Goal: Task Accomplishment & Management: Manage account settings

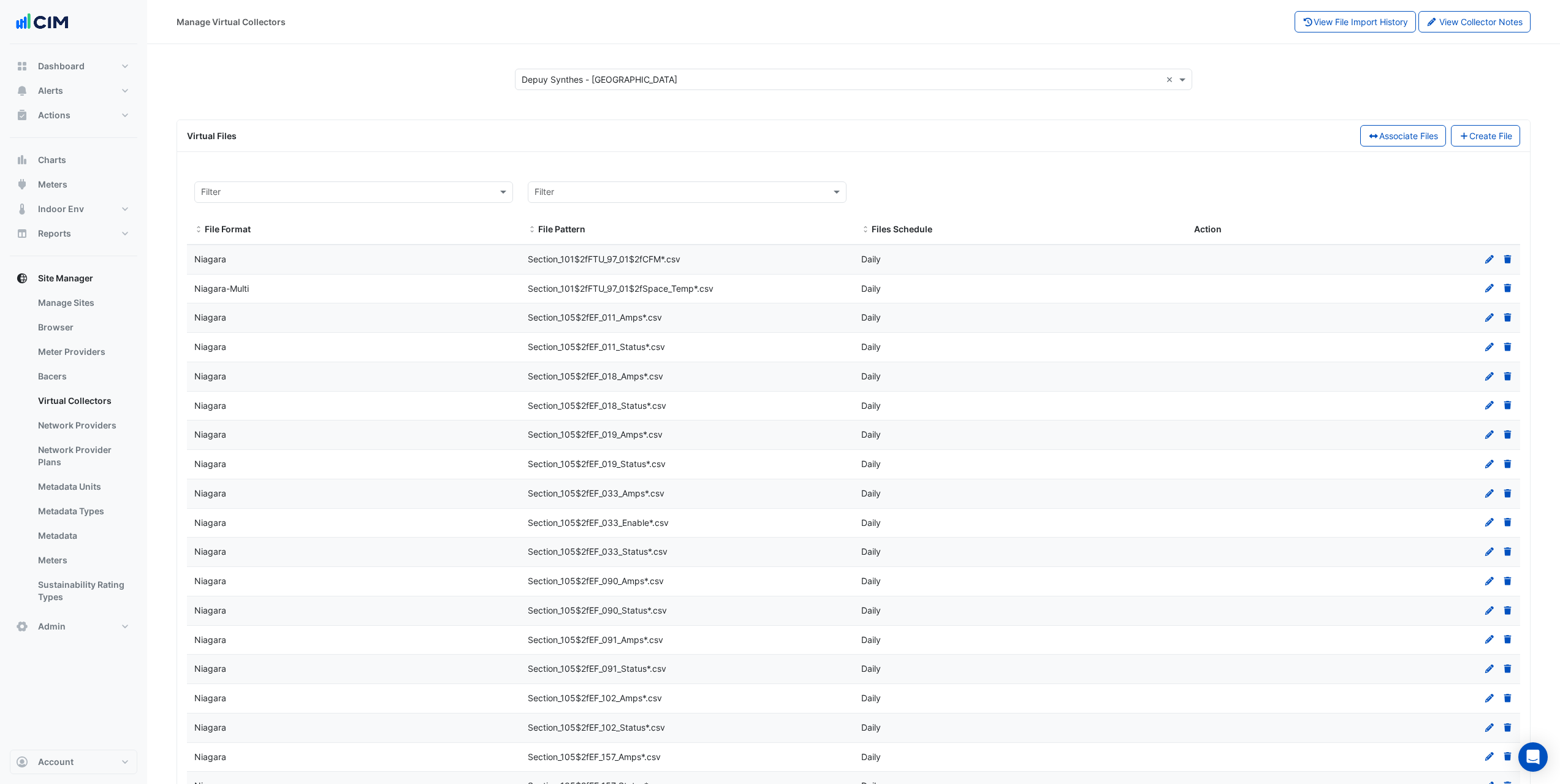
select select "***"
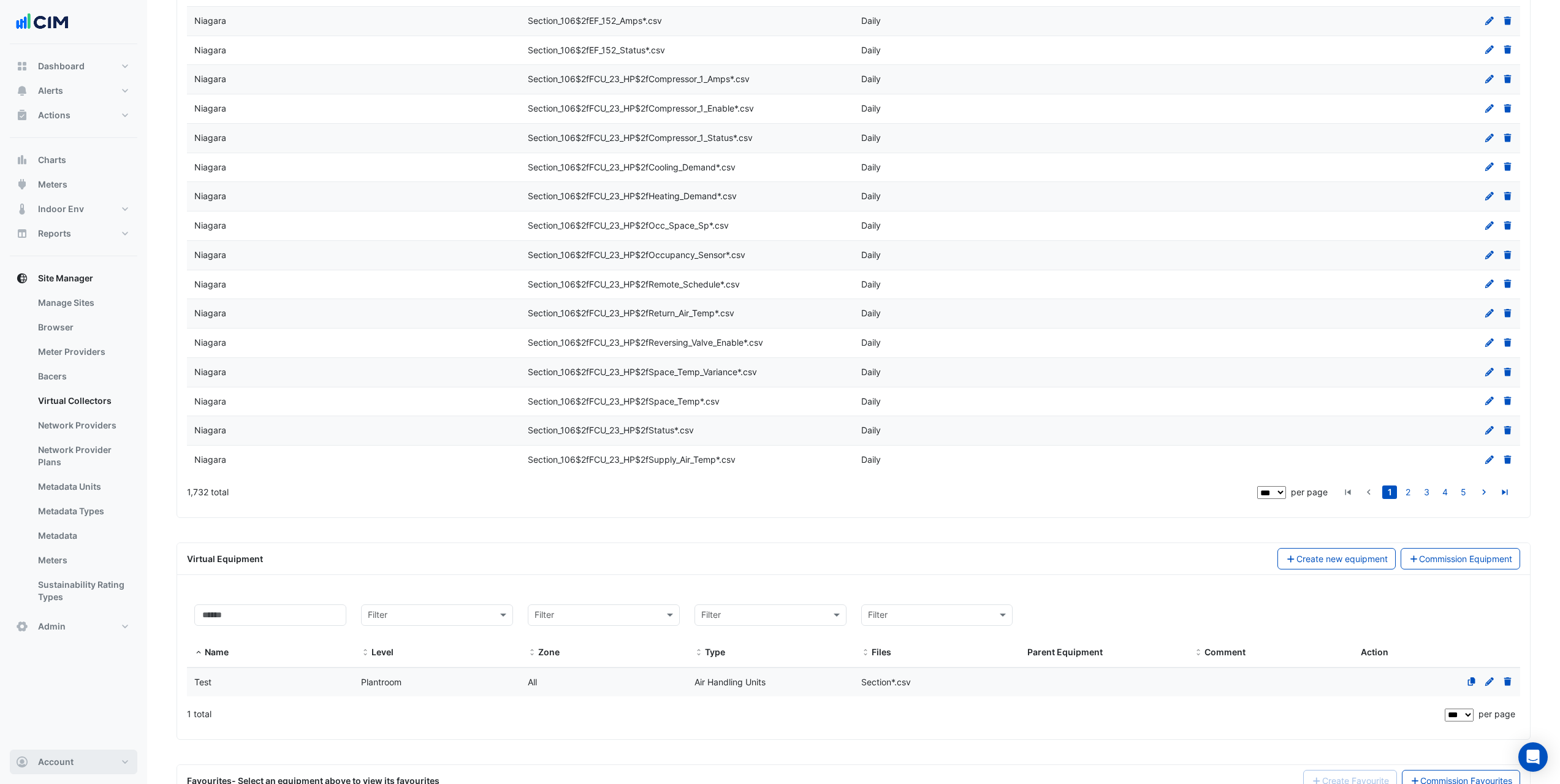
click at [87, 769] on button "Account" at bounding box center [74, 761] width 128 height 25
click at [74, 725] on link "Sign Out" at bounding box center [74, 730] width 117 height 25
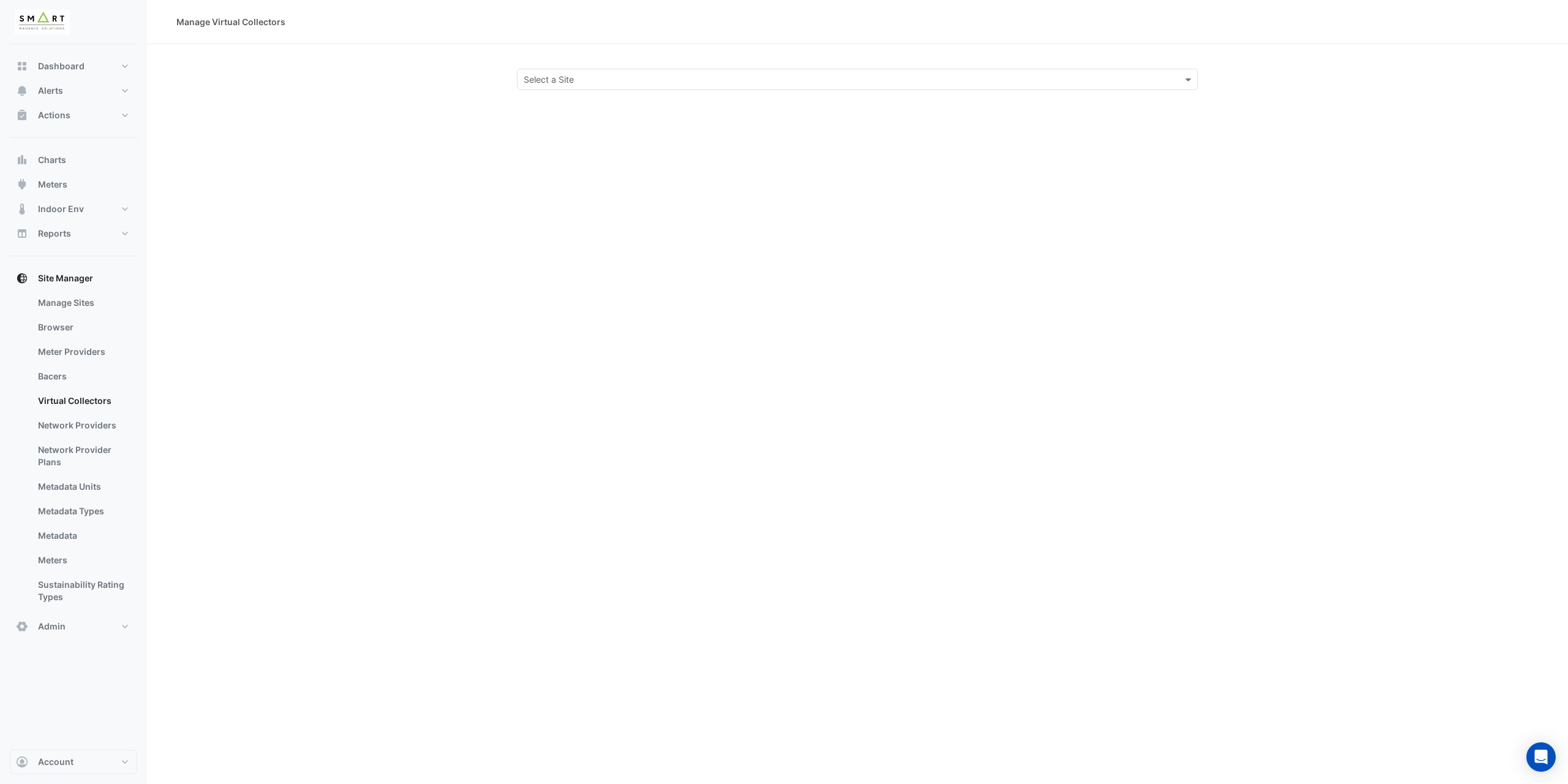
click at [611, 78] on input "text" at bounding box center [845, 80] width 643 height 13
click at [452, 103] on div "Manage Virtual Collectors Select a Site 12 Hammersmith Grove Thames Tower The P…" at bounding box center [857, 392] width 1421 height 784
click at [108, 308] on link "Manage Sites" at bounding box center [82, 302] width 109 height 25
select select "***"
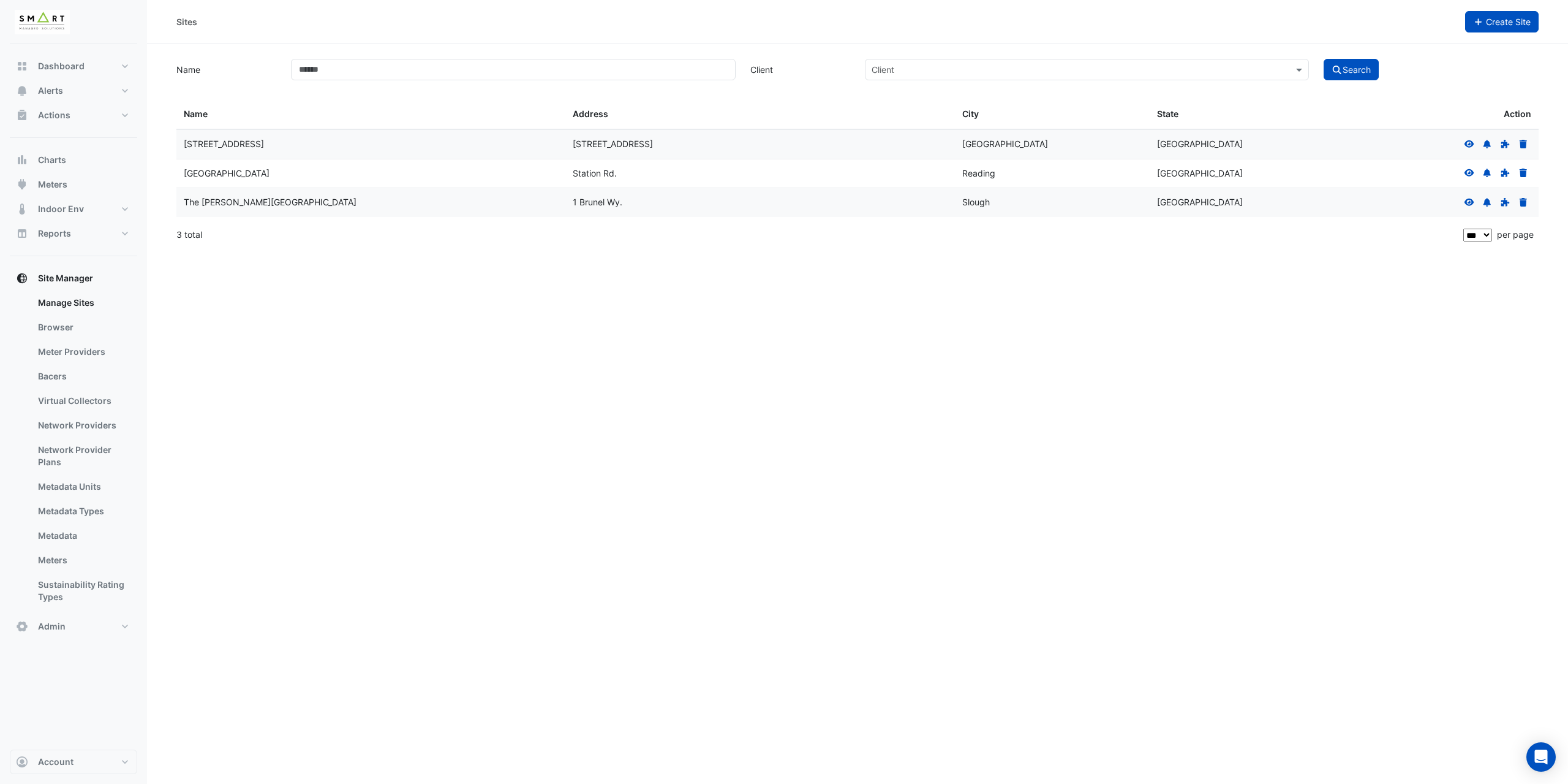
click at [1500, 19] on span "Create Site" at bounding box center [1508, 22] width 45 height 10
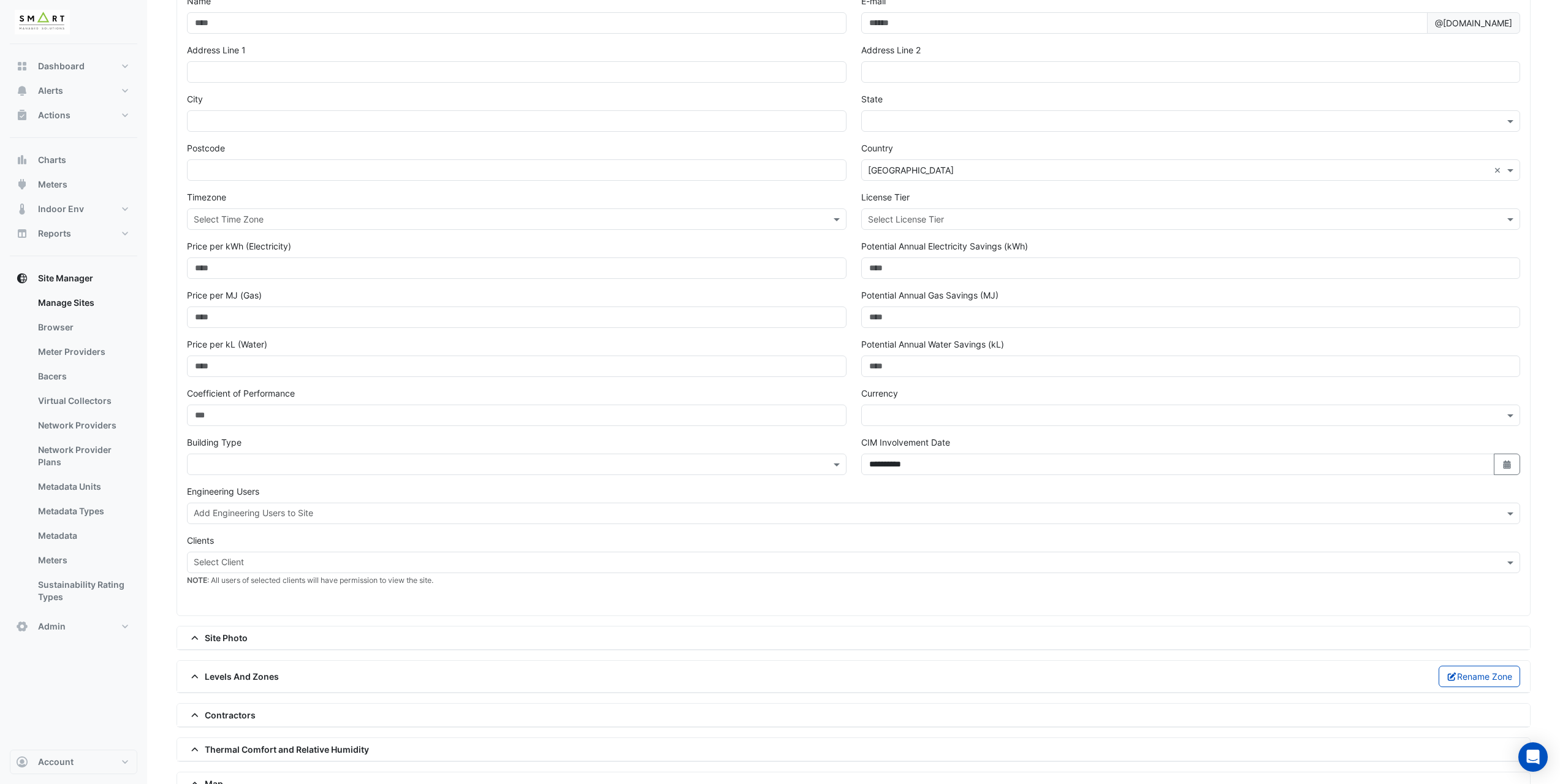
scroll to position [187, 0]
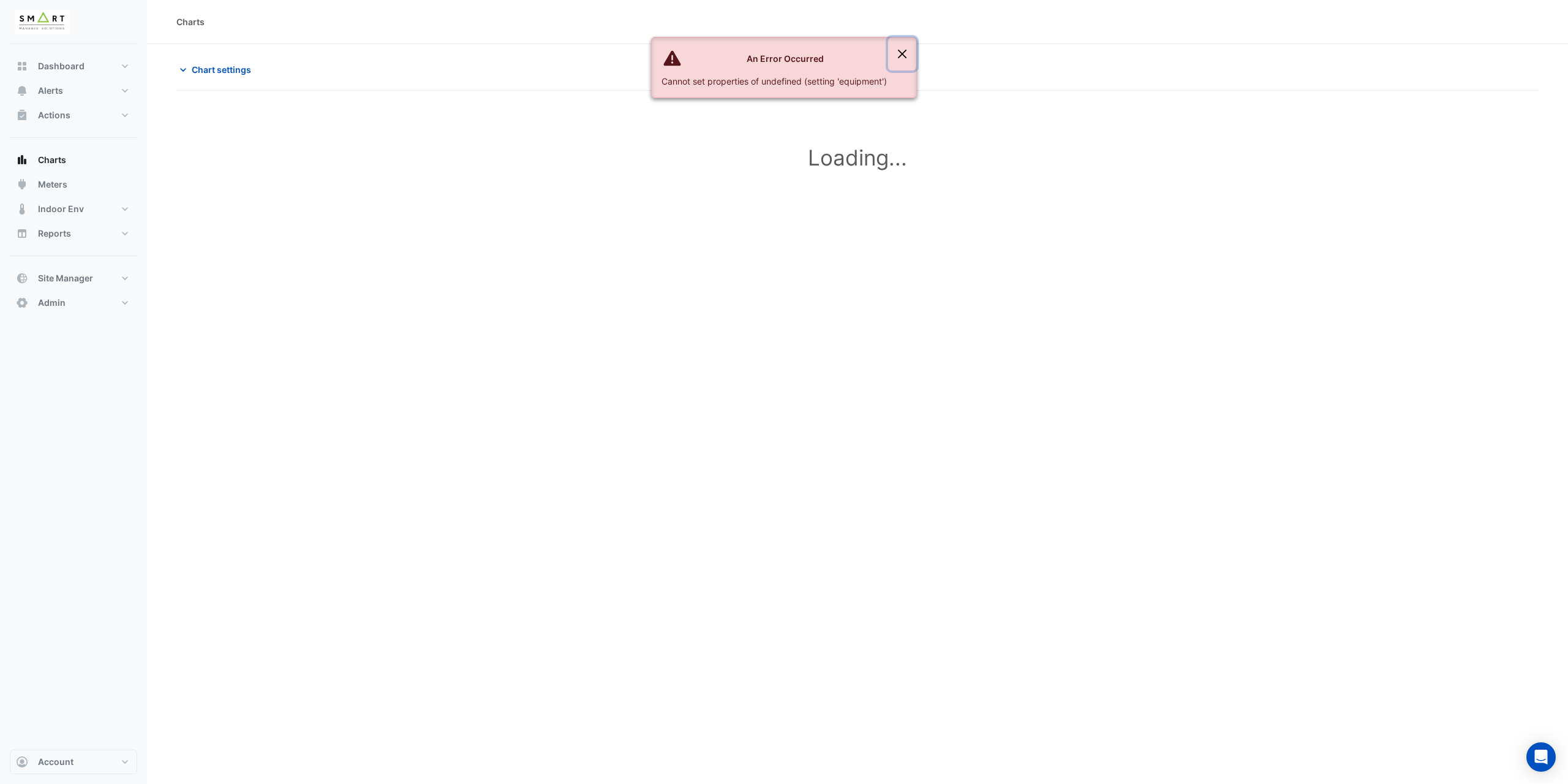
click at [902, 58] on button "Close" at bounding box center [902, 54] width 28 height 33
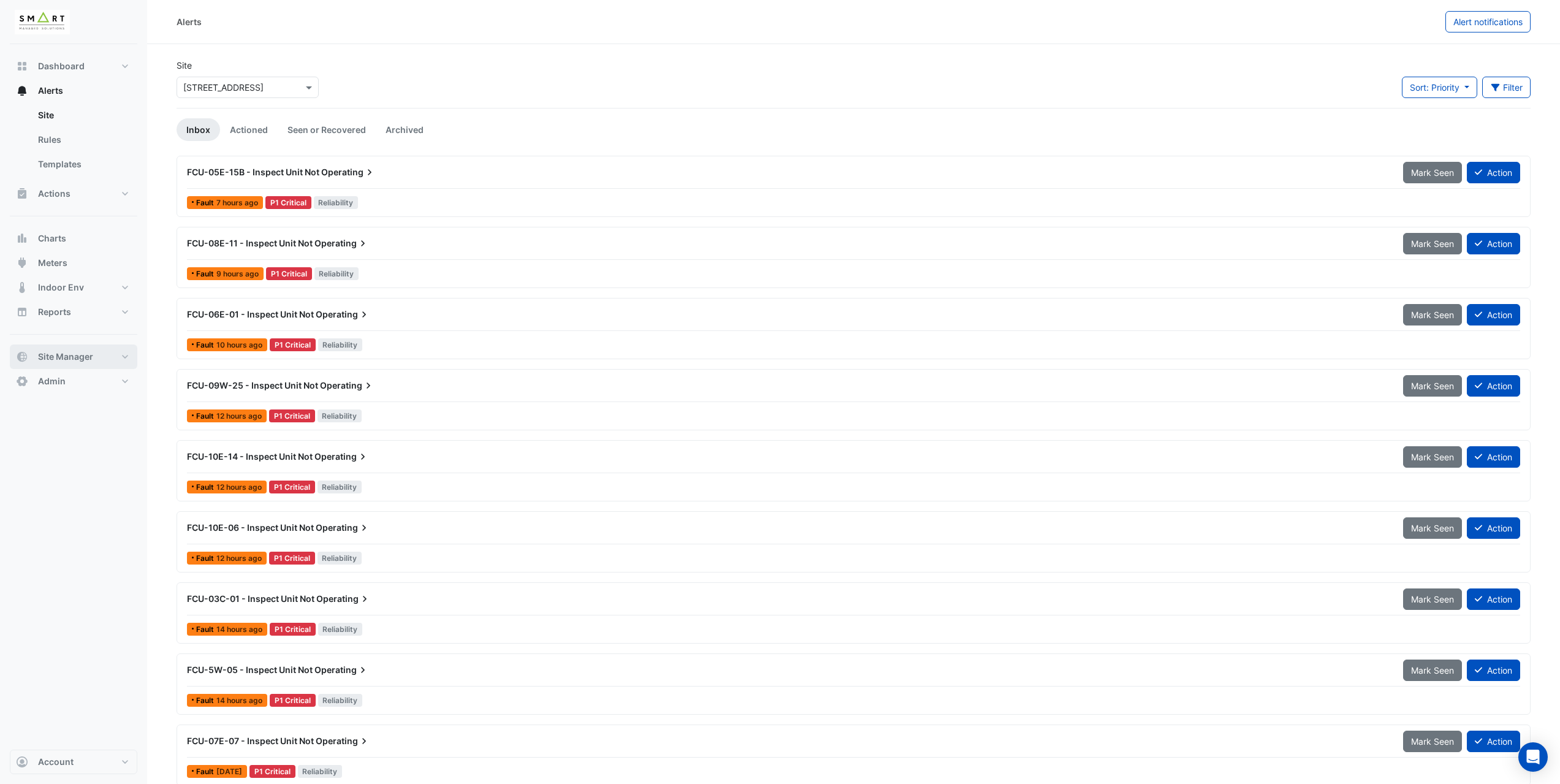
click at [78, 362] on span "Site Manager" at bounding box center [65, 357] width 55 height 12
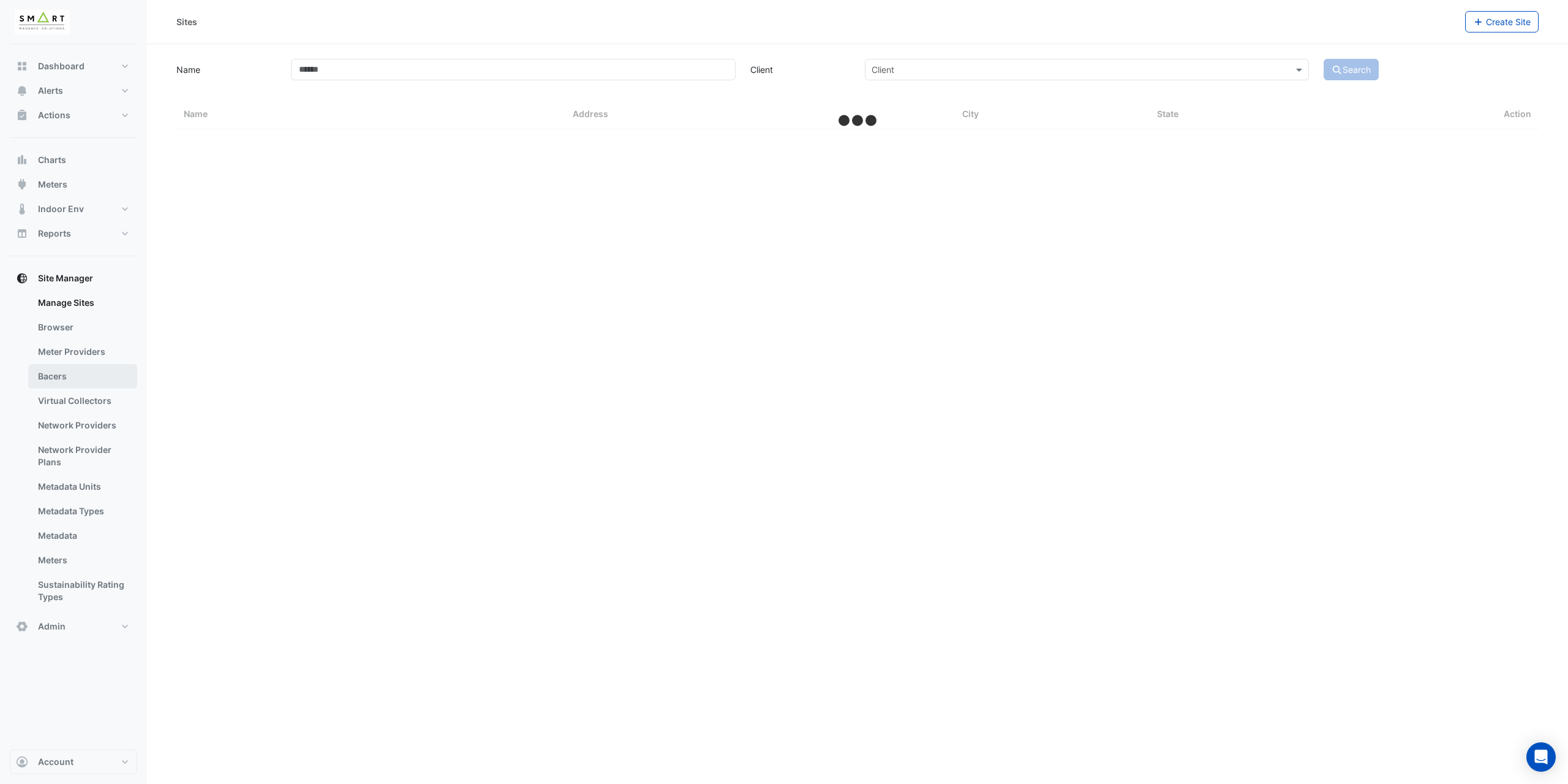
click at [86, 369] on link "Bacers" at bounding box center [82, 376] width 109 height 25
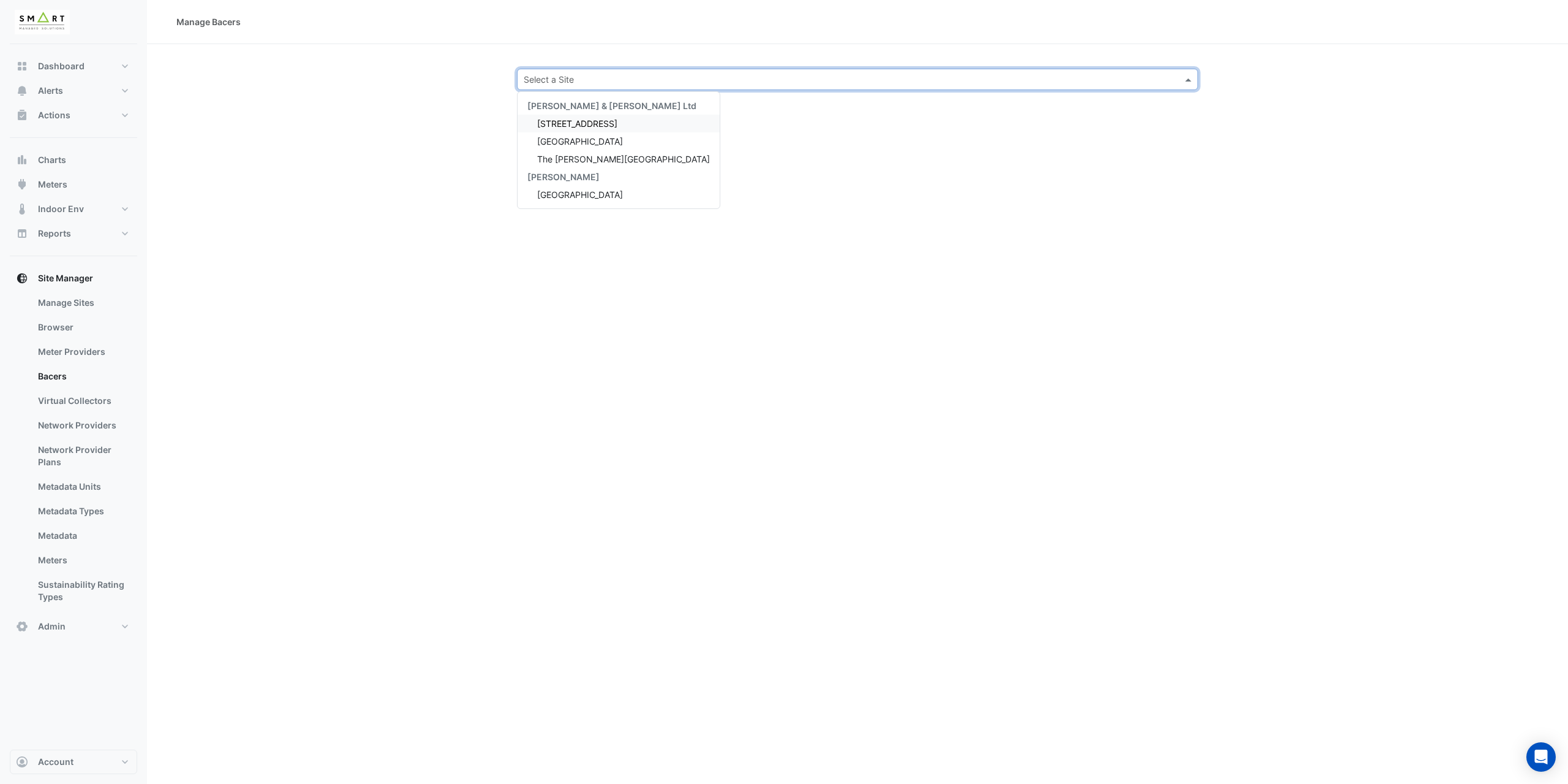
click at [663, 86] on div "Select a Site" at bounding box center [857, 79] width 681 height 22
click at [588, 190] on span "Marble Arch Place" at bounding box center [579, 195] width 85 height 10
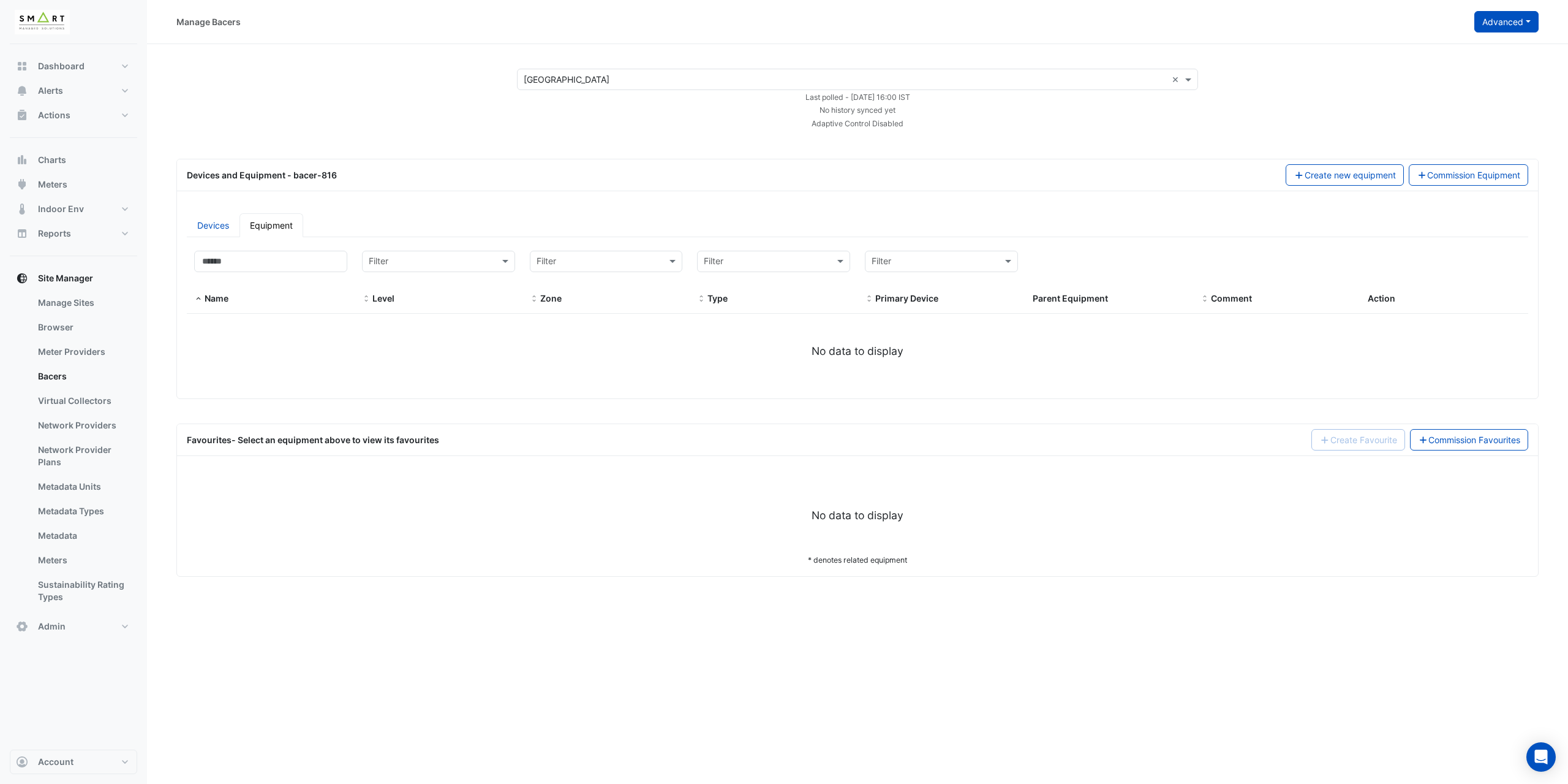
click at [1493, 17] on button "Advanced" at bounding box center [1506, 22] width 65 height 22
click at [1307, 110] on div "Select a Site × Marble Arch Place × Last polled - [DATE] 16:00 IST No history s…" at bounding box center [857, 99] width 1391 height 61
